Goal: Task Accomplishment & Management: Complete application form

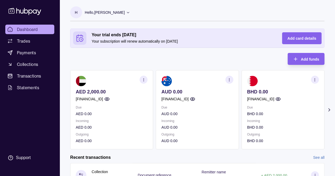
click at [144, 79] on icon "button" at bounding box center [144, 80] width 4 height 4
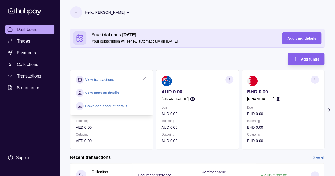
click at [108, 107] on link "Download account details" at bounding box center [106, 106] width 42 height 6
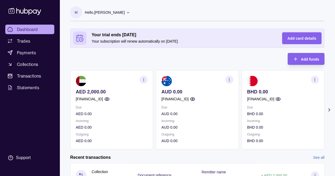
click at [322, 22] on div "H Hello, [PERSON_NAME] IUNICONNECT TECHNOLOGIES FZE Account Terms and condition…" at bounding box center [197, 16] width 254 height 20
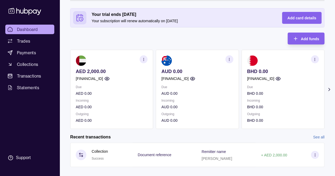
scroll to position [28, 0]
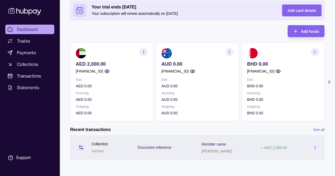
click at [314, 148] on icon at bounding box center [315, 148] width 4 height 4
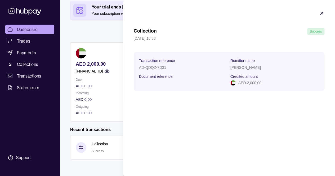
click at [320, 13] on icon "button" at bounding box center [321, 13] width 5 height 5
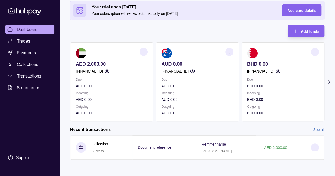
click at [143, 51] on icon "button" at bounding box center [144, 52] width 4 height 4
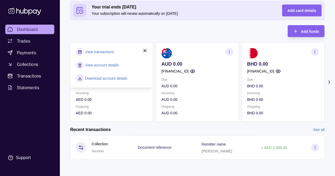
click at [104, 54] on link "View transactions" at bounding box center [99, 52] width 29 height 6
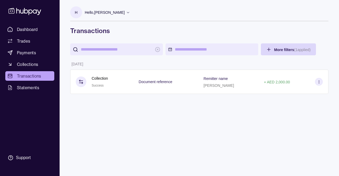
click at [130, 13] on icon at bounding box center [128, 12] width 4 height 4
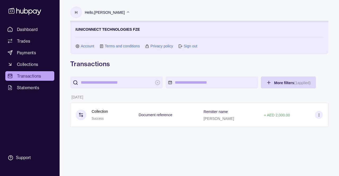
click at [84, 45] on link "Account" at bounding box center [88, 46] width 14 height 6
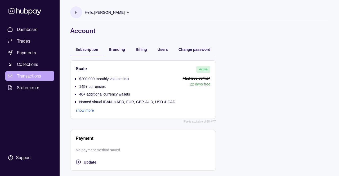
click at [30, 72] on link "Transactions" at bounding box center [29, 76] width 49 height 10
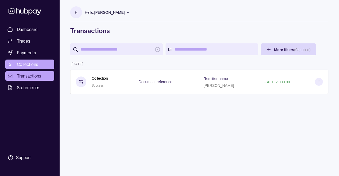
click at [30, 65] on span "Collections" at bounding box center [27, 64] width 21 height 6
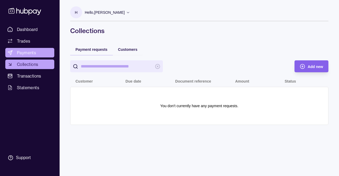
click at [27, 49] on link "Payments" at bounding box center [29, 53] width 49 height 10
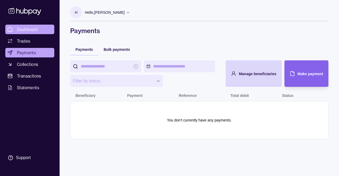
click at [20, 29] on span "Dashboard" at bounding box center [27, 29] width 21 height 6
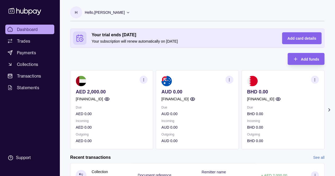
click at [144, 80] on circle "button" at bounding box center [144, 79] width 0 height 0
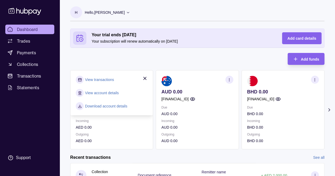
click at [102, 90] on link "View account details" at bounding box center [102, 93] width 34 height 6
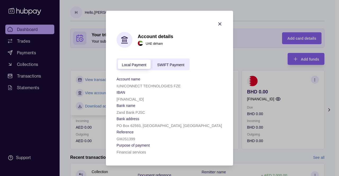
click at [220, 23] on icon "button" at bounding box center [219, 23] width 5 height 5
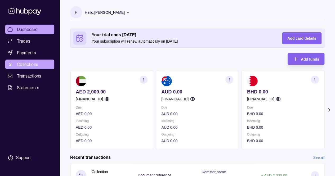
click at [29, 63] on span "Collections" at bounding box center [27, 64] width 21 height 6
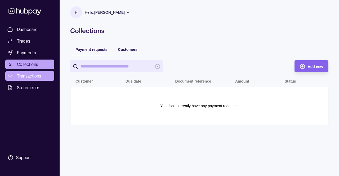
click at [26, 74] on span "Transactions" at bounding box center [29, 76] width 24 height 6
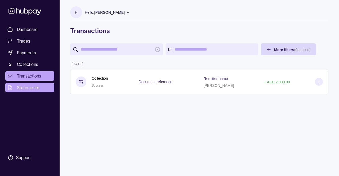
click at [28, 89] on span "Statements" at bounding box center [28, 87] width 22 height 6
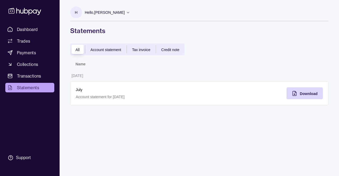
click at [109, 46] on div "Account statement" at bounding box center [105, 49] width 41 height 6
click at [301, 92] on span "Download" at bounding box center [309, 94] width 18 height 4
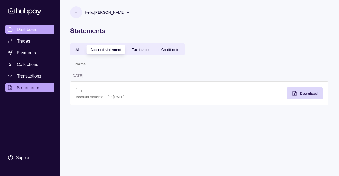
click at [25, 32] on span "Dashboard" at bounding box center [27, 29] width 21 height 6
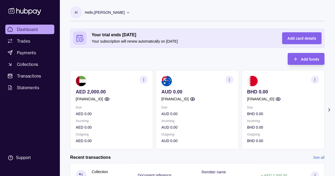
scroll to position [28, 0]
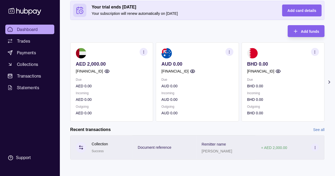
click at [209, 153] on p "[PERSON_NAME]" at bounding box center [217, 151] width 30 height 4
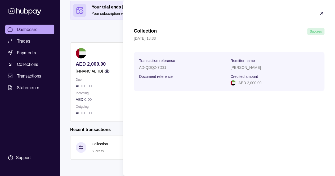
click at [321, 13] on icon "button" at bounding box center [321, 13] width 5 height 5
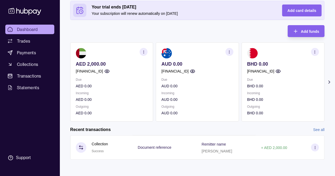
click at [144, 53] on icon "button" at bounding box center [144, 52] width 4 height 4
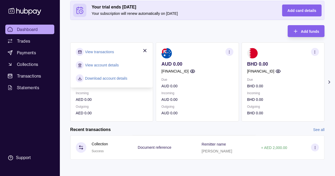
click at [106, 66] on link "View account details" at bounding box center [102, 65] width 34 height 6
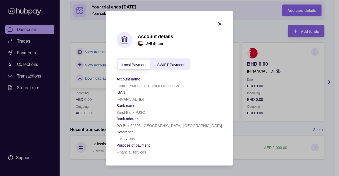
click at [220, 23] on icon "button" at bounding box center [219, 23] width 5 height 5
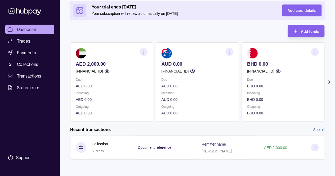
click at [144, 51] on circle "button" at bounding box center [144, 51] width 0 height 0
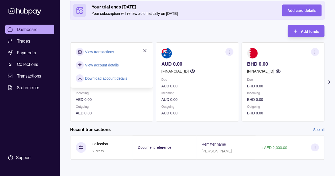
click at [102, 52] on link "View transactions" at bounding box center [99, 52] width 29 height 6
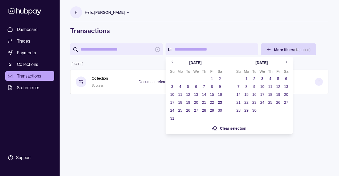
click at [185, 50] on html "Dashboard Trades Payments Collections Transactions Statements Support H Hello, …" at bounding box center [169, 88] width 339 height 176
click at [212, 78] on button "1" at bounding box center [211, 78] width 7 height 7
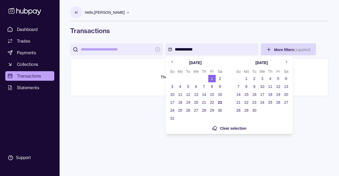
click at [219, 101] on button "23" at bounding box center [219, 102] width 7 height 7
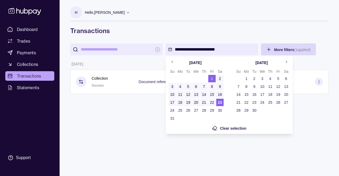
click at [316, 131] on html "**********" at bounding box center [169, 88] width 339 height 176
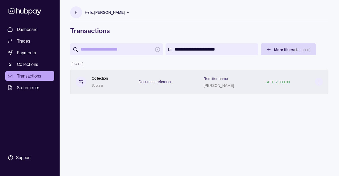
click at [318, 84] on section at bounding box center [319, 82] width 8 height 8
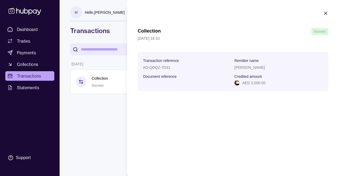
click at [325, 15] on icon "button" at bounding box center [325, 13] width 5 height 5
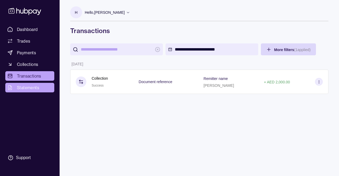
click at [24, 88] on span "Statements" at bounding box center [28, 87] width 22 height 6
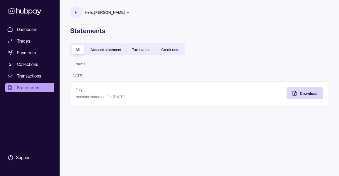
click at [106, 48] on span "Account statement" at bounding box center [106, 50] width 31 height 4
click at [140, 50] on span "Tax invoice" at bounding box center [141, 50] width 18 height 4
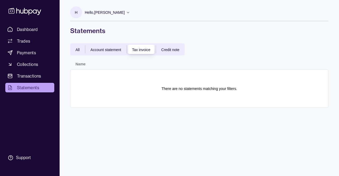
click at [174, 48] on span "Credit note" at bounding box center [170, 50] width 18 height 4
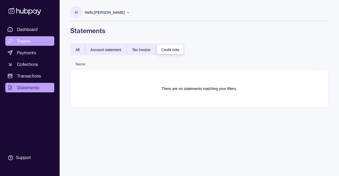
click at [28, 37] on link "Trades" at bounding box center [29, 41] width 49 height 10
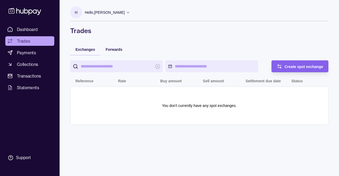
click at [116, 68] on input "search" at bounding box center [117, 66] width 72 height 12
click at [26, 25] on link "Dashboard" at bounding box center [29, 30] width 49 height 10
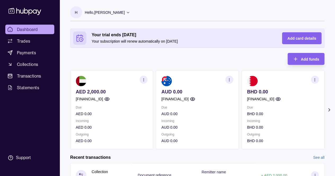
click at [130, 14] on icon at bounding box center [128, 12] width 4 height 4
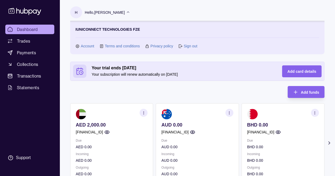
click at [86, 45] on link "Account" at bounding box center [88, 46] width 14 height 6
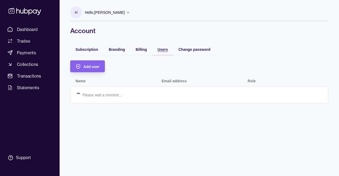
click at [165, 46] on div "Users" at bounding box center [163, 49] width 10 height 6
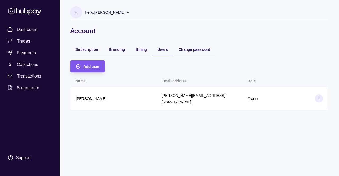
click at [95, 67] on span "Add user" at bounding box center [91, 67] width 16 height 4
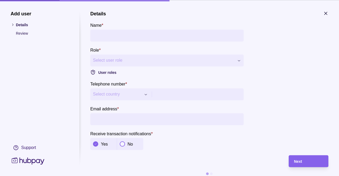
click at [130, 36] on input "Name *" at bounding box center [167, 35] width 148 height 12
type input "*******"
click at [134, 176] on div "**********" at bounding box center [169, 176] width 339 height 0
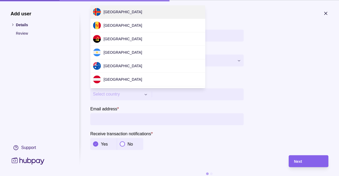
click at [111, 176] on div "**********" at bounding box center [169, 176] width 339 height 0
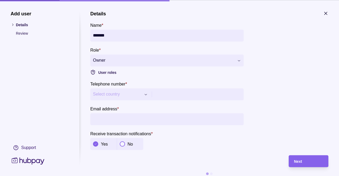
click at [184, 176] on div "**********" at bounding box center [169, 176] width 339 height 0
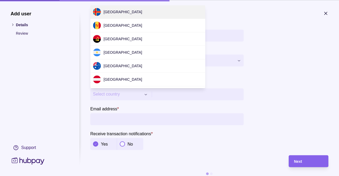
click at [116, 176] on div "**********" at bounding box center [169, 176] width 339 height 0
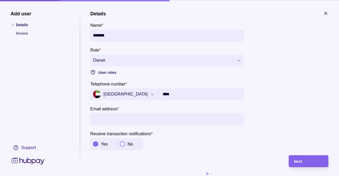
click at [181, 94] on input "****" at bounding box center [202, 94] width 78 height 12
click at [138, 94] on span "[GEOGRAPHIC_DATA]" at bounding box center [120, 94] width 55 height 8
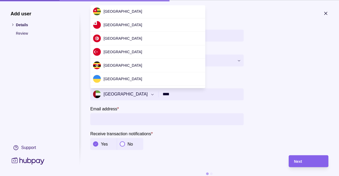
scroll to position [494, 0]
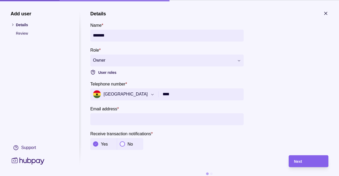
click at [192, 96] on input "****" at bounding box center [202, 94] width 78 height 12
paste input "*********"
type input "**********"
click at [129, 116] on input "Email address *" at bounding box center [167, 119] width 148 height 12
paste input "**********"
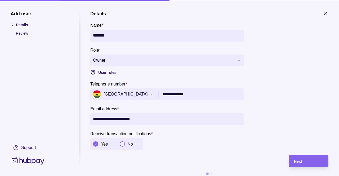
scroll to position [8, 0]
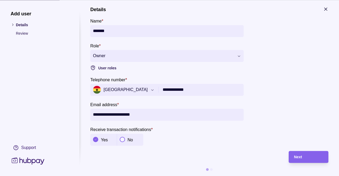
click at [94, 111] on input "**********" at bounding box center [167, 115] width 148 height 12
type input "**********"
click at [207, 135] on section "Receive transaction notifications * Yes No" at bounding box center [166, 136] width 153 height 20
click at [306, 154] on div "Next" at bounding box center [308, 157] width 29 height 6
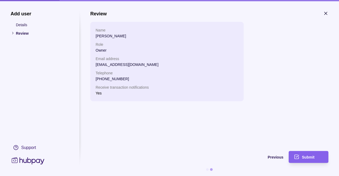
scroll to position [0, 0]
click at [306, 154] on div "Submit" at bounding box center [312, 157] width 21 height 6
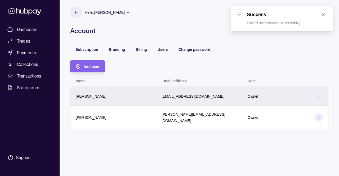
click at [321, 93] on section at bounding box center [319, 96] width 8 height 8
